Goal: Information Seeking & Learning: Learn about a topic

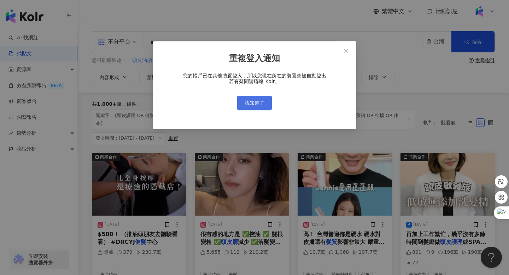
click at [258, 101] on span "我知道了" at bounding box center [255, 103] width 20 height 6
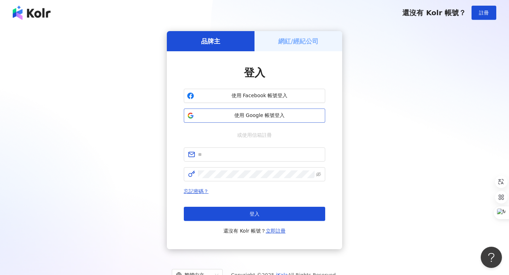
click at [239, 118] on span "使用 Google 帳號登入" at bounding box center [259, 115] width 125 height 7
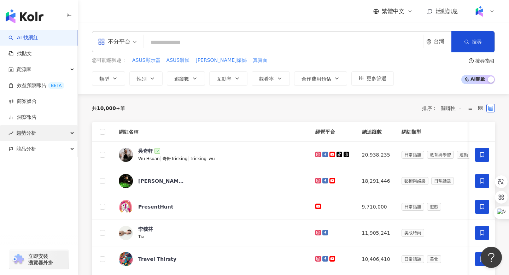
click at [37, 136] on div "趨勢分析" at bounding box center [38, 133] width 77 height 16
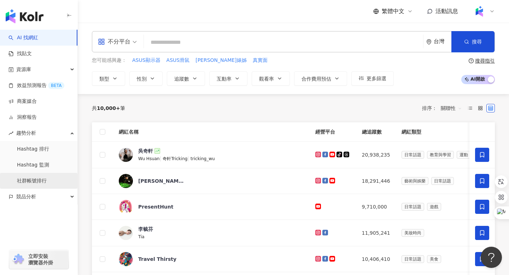
click at [39, 183] on link "社群帳號排行" at bounding box center [32, 180] width 30 height 7
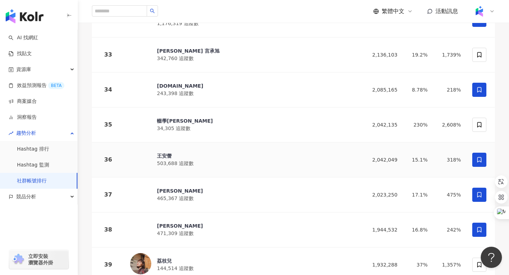
scroll to position [1227, 0]
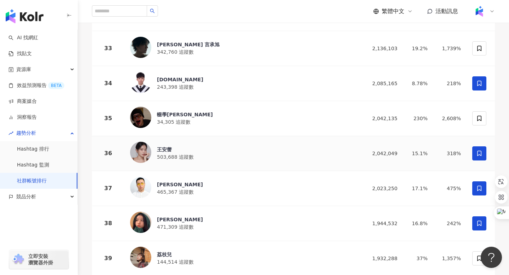
click at [164, 146] on div "王安蕾" at bounding box center [175, 149] width 37 height 7
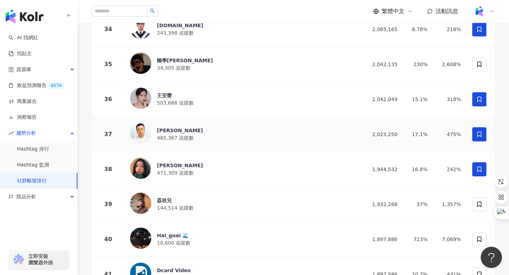
click at [163, 127] on div "黃大謙" at bounding box center [180, 130] width 46 height 7
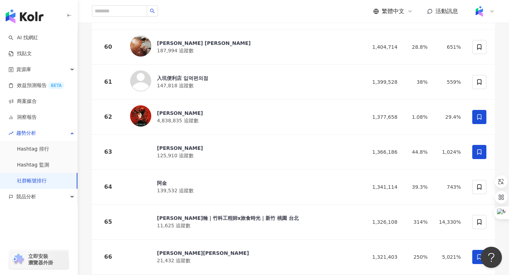
scroll to position [2375, 0]
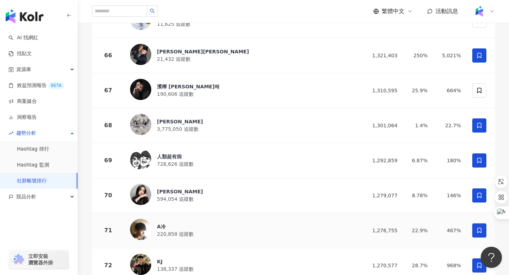
click at [162, 223] on div "A冷" at bounding box center [175, 226] width 37 height 7
click at [162, 188] on div "林郁欣" at bounding box center [180, 191] width 46 height 7
click at [166, 153] on div "人類超有病" at bounding box center [175, 156] width 37 height 7
click at [162, 223] on div "A冷" at bounding box center [175, 226] width 37 height 7
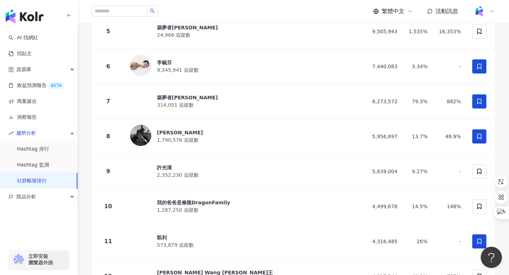
scroll to position [0, 0]
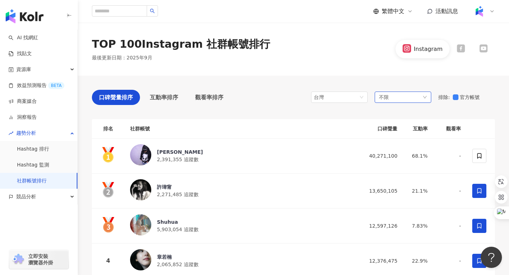
click at [396, 98] on div "不限" at bounding box center [403, 97] width 57 height 11
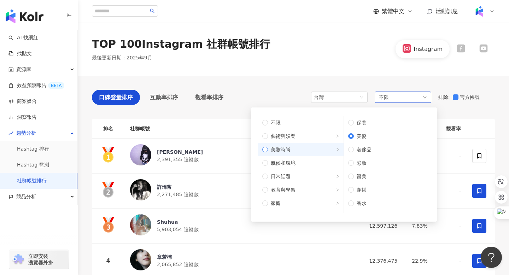
click at [270, 150] on span "美妝時尚" at bounding box center [303, 150] width 71 height 8
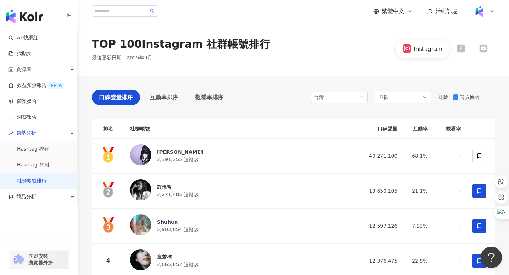
click at [356, 55] on div "TOP 100 Instagram 社群帳號排行 最後更新日期 ： 2025年9月 Instagram" at bounding box center [293, 49] width 431 height 25
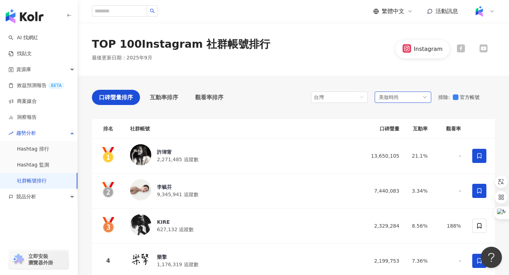
click at [418, 97] on div "美妝時尚" at bounding box center [403, 97] width 57 height 11
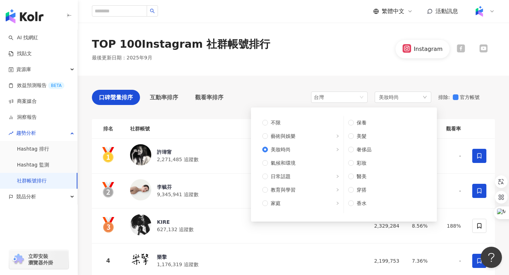
click at [316, 47] on div "TOP 100 Instagram 社群帳號排行 最後更新日期 ： 2025年9月 Instagram" at bounding box center [293, 49] width 431 height 25
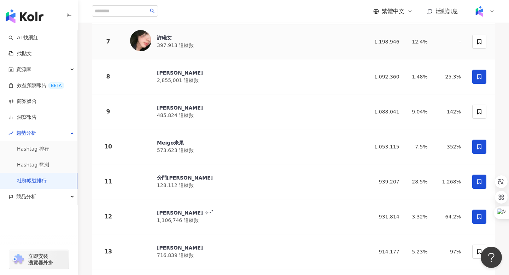
scroll to position [346, 0]
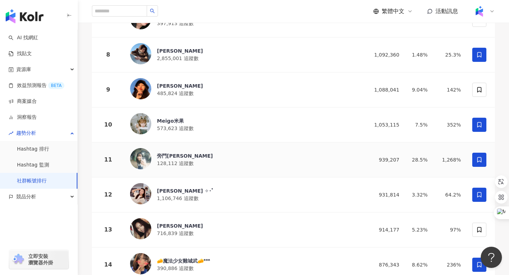
click at [171, 154] on div "旁門佐娜" at bounding box center [185, 155] width 56 height 7
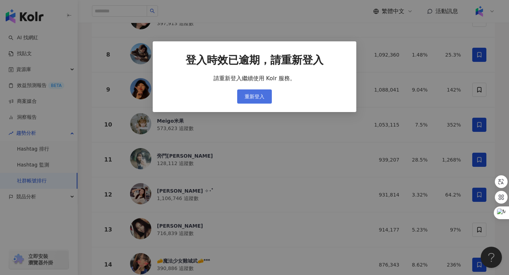
click at [251, 97] on span "重新登入" at bounding box center [255, 97] width 20 height 6
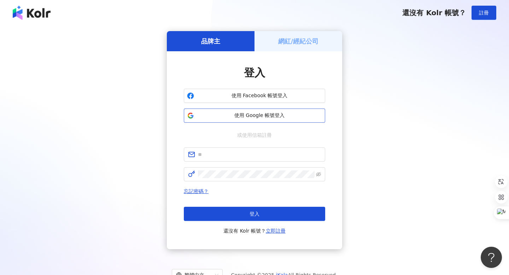
click at [241, 114] on span "使用 Google 帳號登入" at bounding box center [259, 115] width 125 height 7
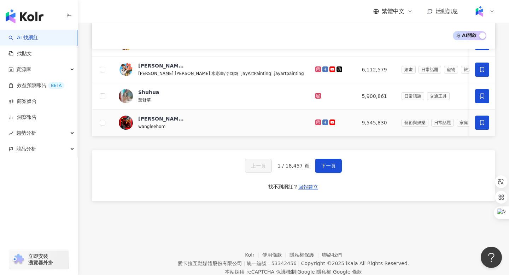
scroll to position [318, 0]
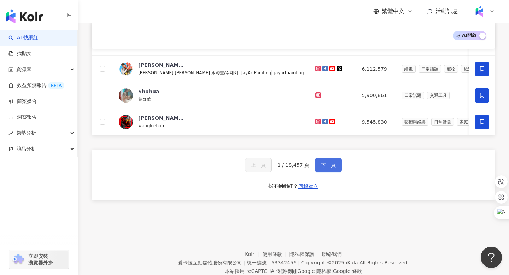
click at [329, 163] on span "下一頁" at bounding box center [328, 165] width 15 height 6
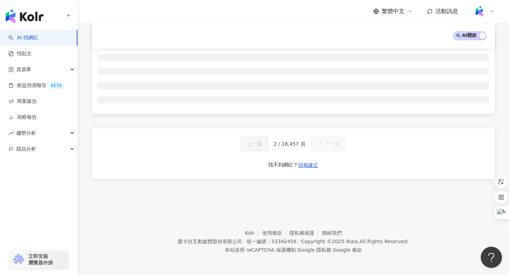
scroll to position [0, 0]
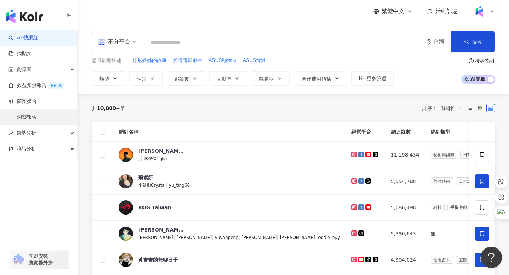
click at [30, 119] on link "洞察報告" at bounding box center [22, 117] width 28 height 7
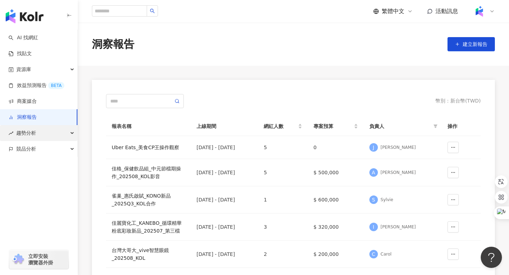
click at [30, 133] on span "趨勢分析" at bounding box center [26, 133] width 20 height 16
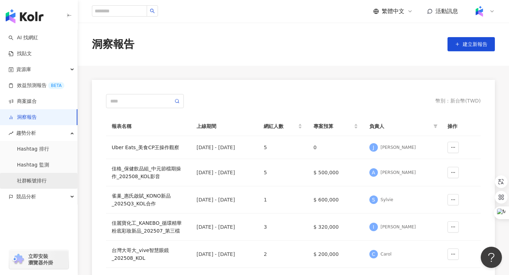
click at [34, 184] on link "社群帳號排行" at bounding box center [32, 180] width 30 height 7
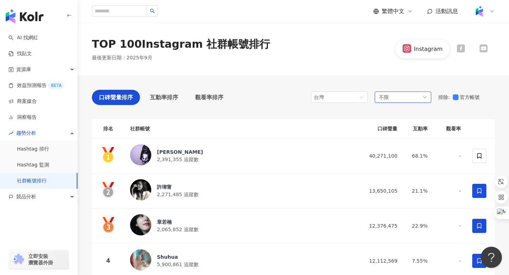
click at [408, 100] on div "不限" at bounding box center [403, 97] width 57 height 11
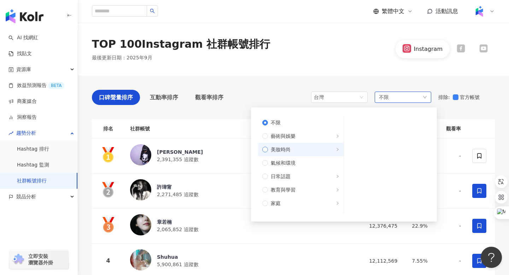
click at [278, 151] on span "美妝時尚" at bounding box center [281, 150] width 20 height 8
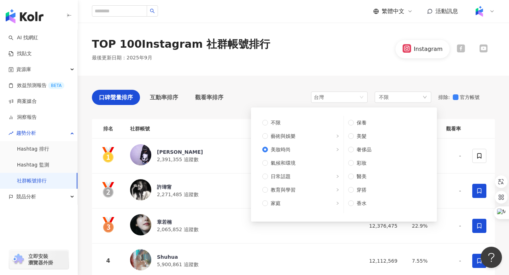
click at [315, 50] on div "TOP 100 Instagram 社群帳號排行 最後更新日期 ： 2025年9月 Instagram" at bounding box center [293, 49] width 431 height 25
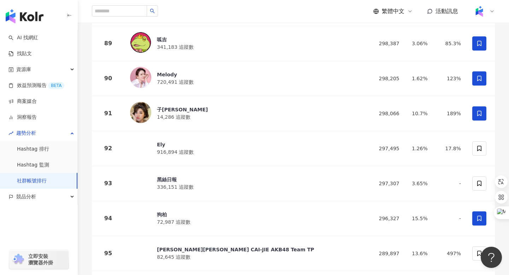
scroll to position [3437, 0]
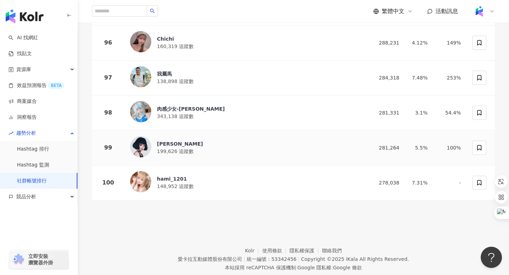
click at [161, 140] on div "李優" at bounding box center [180, 143] width 46 height 7
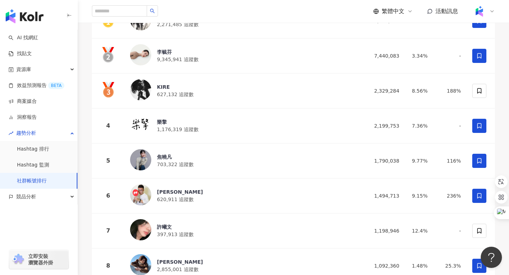
scroll to position [0, 0]
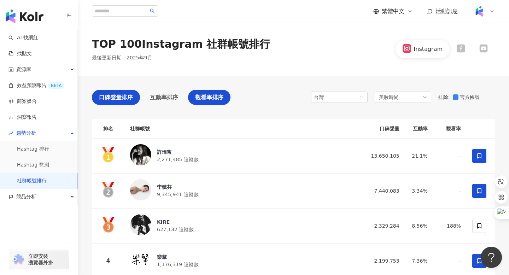
click at [221, 96] on span "觀看率排序" at bounding box center [209, 97] width 28 height 9
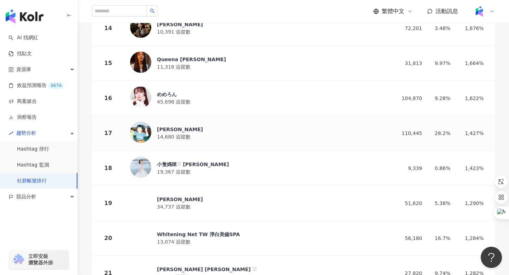
scroll to position [588, 0]
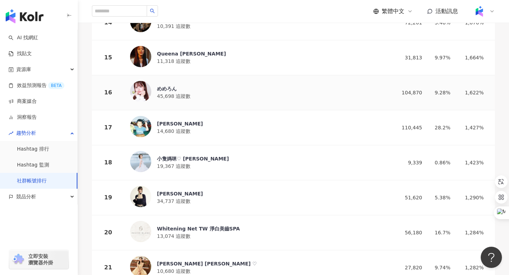
click at [166, 86] on div "めめろん" at bounding box center [174, 88] width 34 height 7
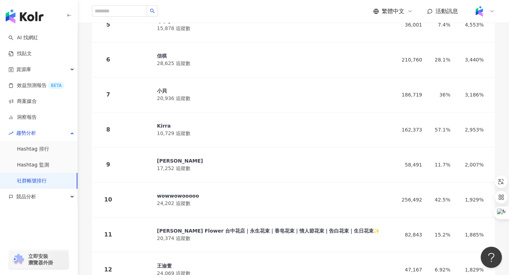
scroll to position [0, 0]
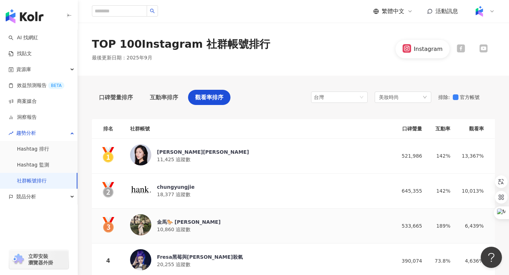
click at [189, 221] on div "金馬🐎 [PERSON_NAME]" at bounding box center [189, 221] width 64 height 7
click at [28, 56] on link "找貼文" at bounding box center [19, 53] width 23 height 7
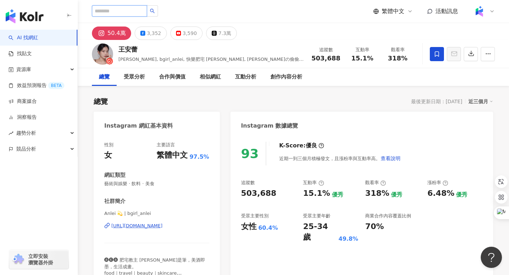
click at [101, 11] on input "search" at bounding box center [119, 10] width 55 height 11
type input "*"
type input "****"
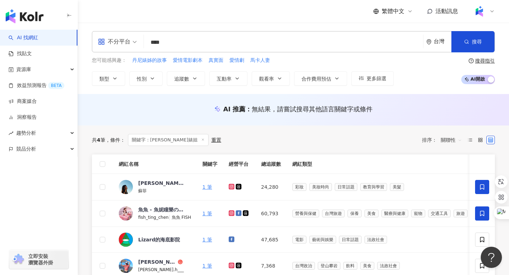
click at [162, 43] on input "****" at bounding box center [284, 42] width 274 height 13
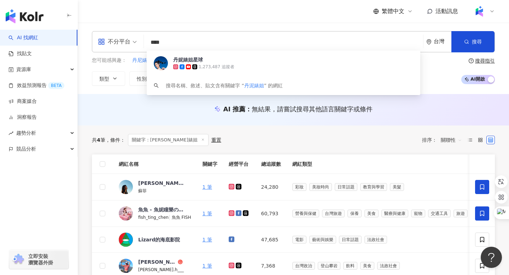
click at [221, 42] on input "****" at bounding box center [284, 42] width 274 height 13
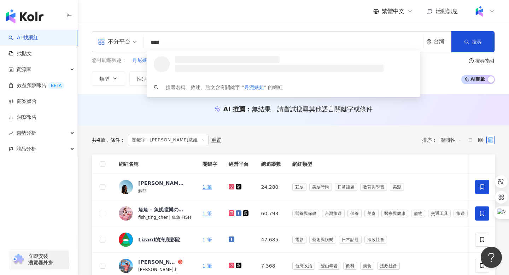
click at [230, 66] on li at bounding box center [279, 68] width 208 height 7
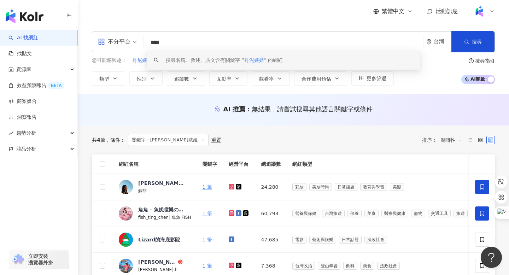
click at [159, 45] on input "****" at bounding box center [284, 42] width 274 height 13
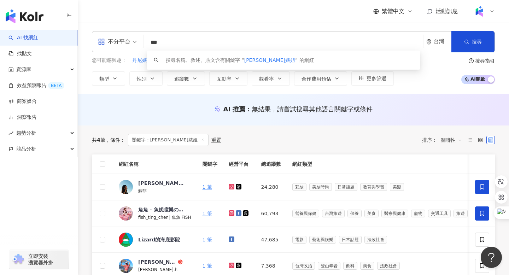
type input "**"
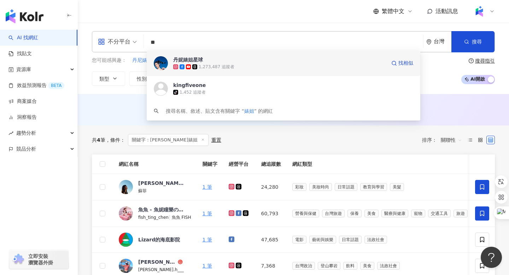
click at [200, 60] on div "丹妮婊姐星球" at bounding box center [188, 59] width 30 height 7
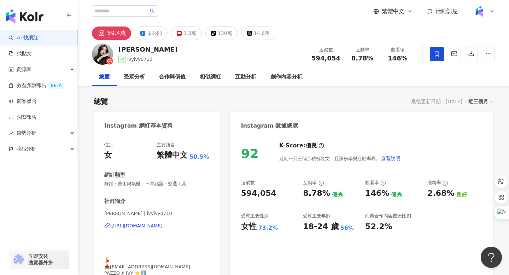
click at [163, 228] on div "https://www.instagram.com/ivyivy0710/" at bounding box center [136, 226] width 51 height 6
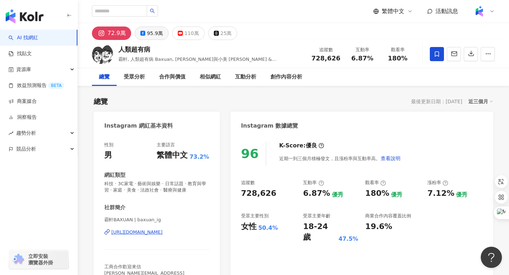
click at [152, 34] on div "95.9萬" at bounding box center [155, 33] width 16 height 10
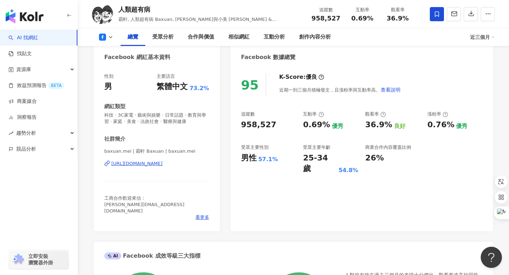
scroll to position [37, 0]
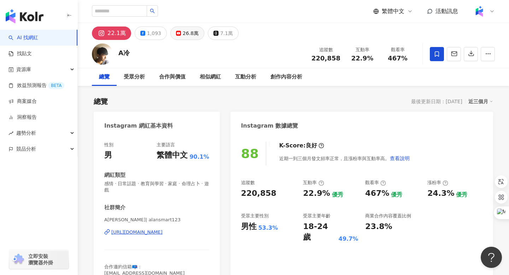
click at [183, 32] on div "26.8萬" at bounding box center [191, 33] width 16 height 10
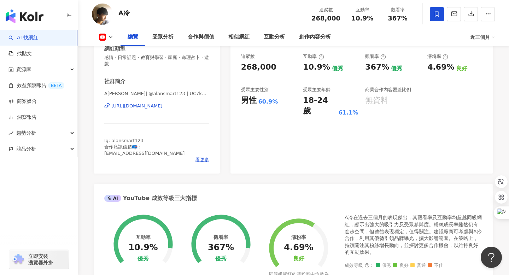
scroll to position [126, 0]
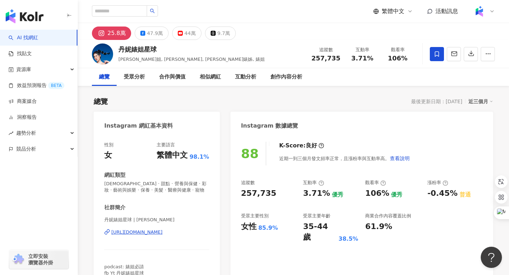
scroll to position [17, 0]
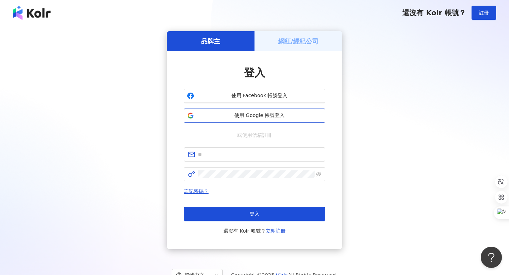
click at [251, 117] on span "使用 Google 帳號登入" at bounding box center [259, 115] width 125 height 7
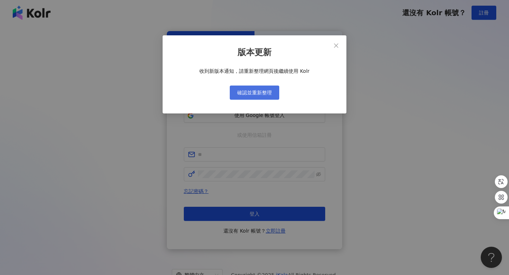
click at [251, 95] on button "確認並重新整理" at bounding box center [254, 93] width 49 height 14
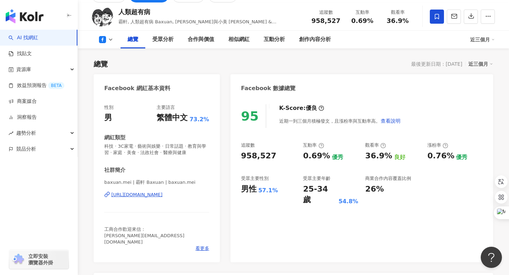
scroll to position [37, 0]
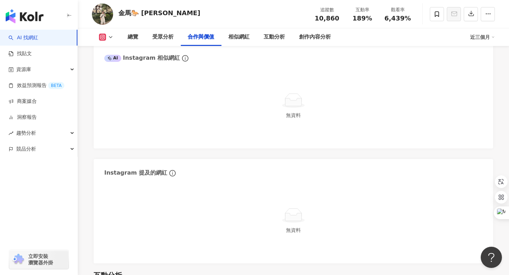
scroll to position [824, 0]
